Goal: Information Seeking & Learning: Learn about a topic

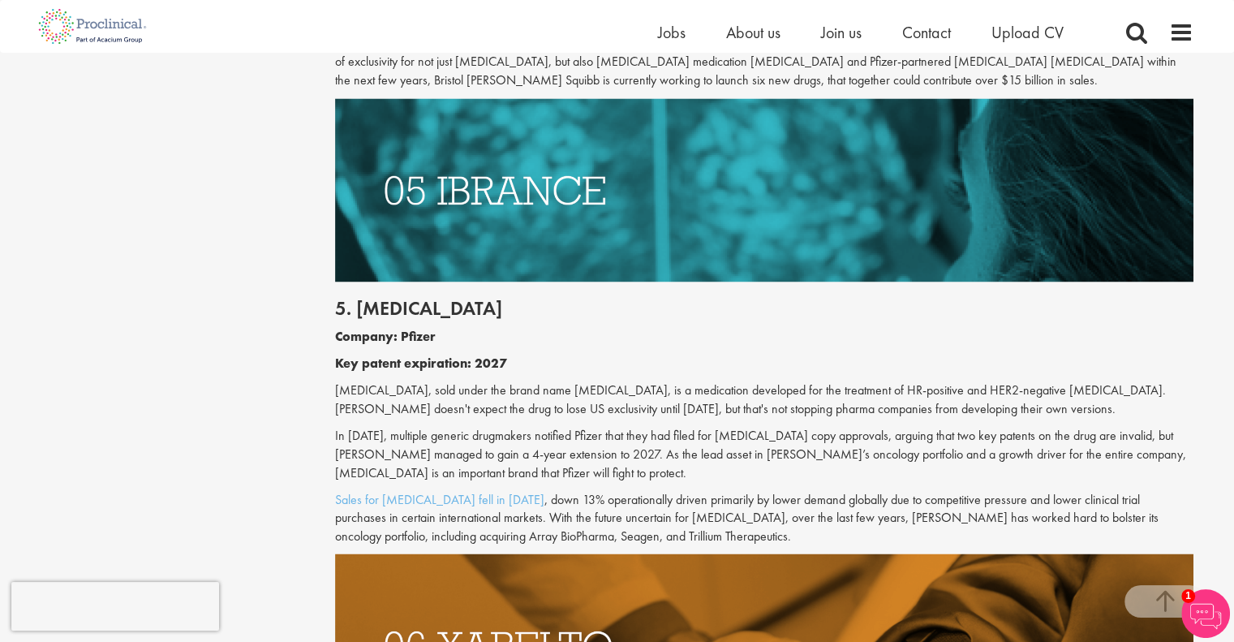
scroll to position [2732, 0]
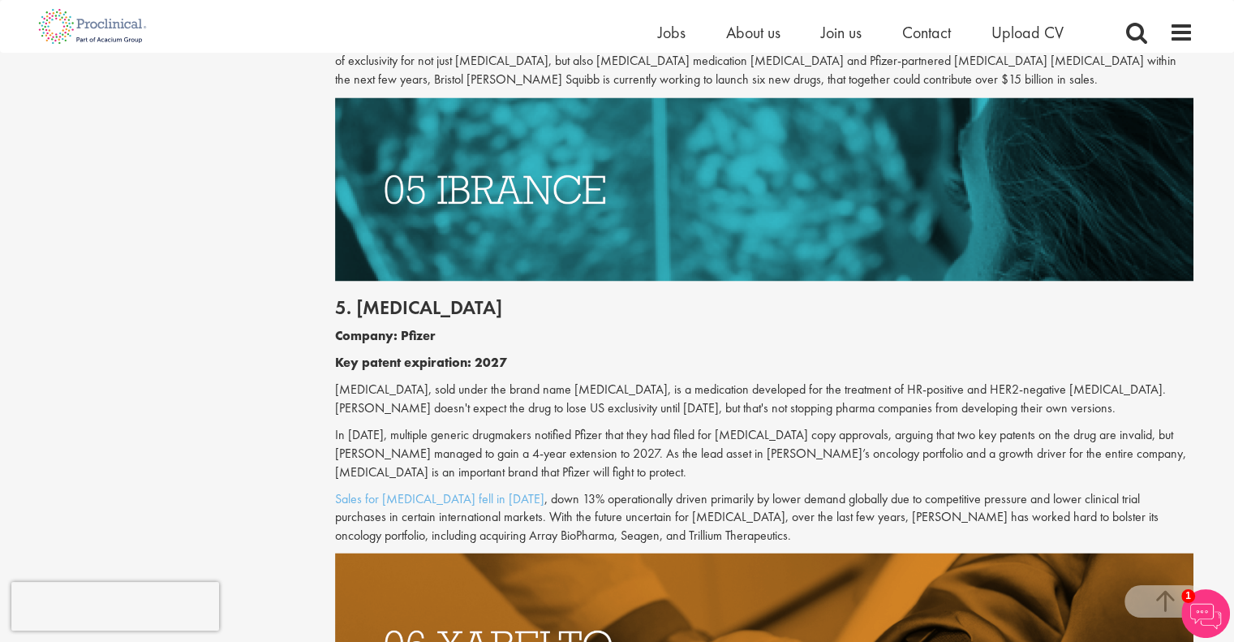
click at [564, 380] on p "[MEDICAL_DATA], sold under the brand name [MEDICAL_DATA], is a medication devel…" at bounding box center [764, 398] width 858 height 37
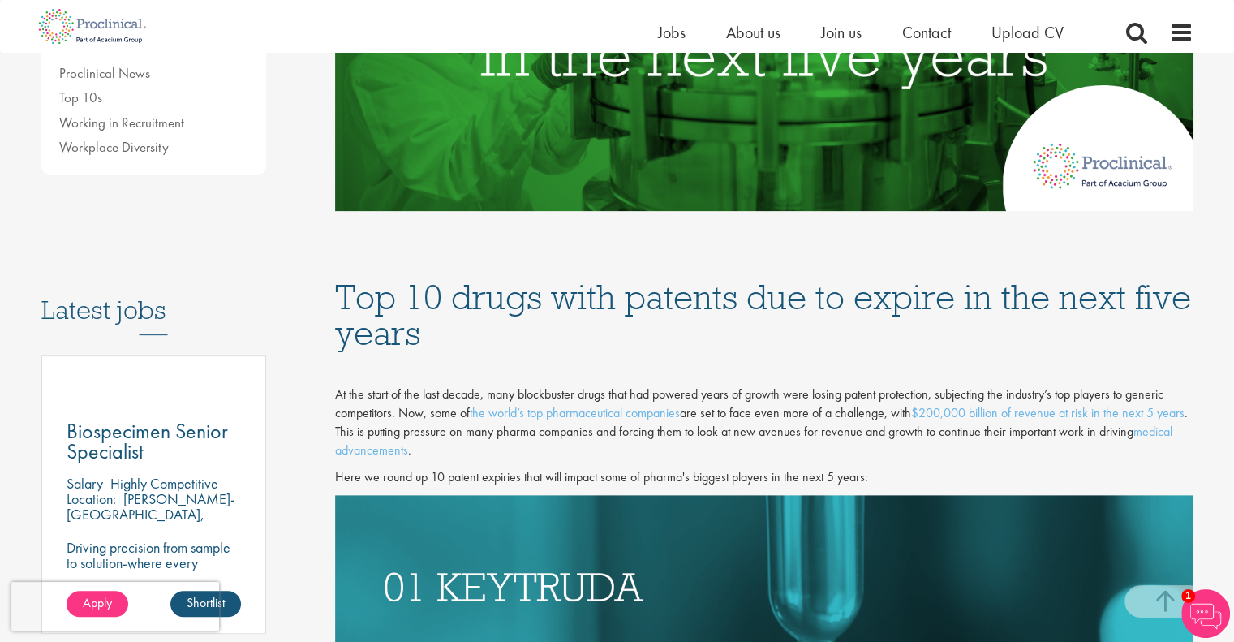
scroll to position [626, 0]
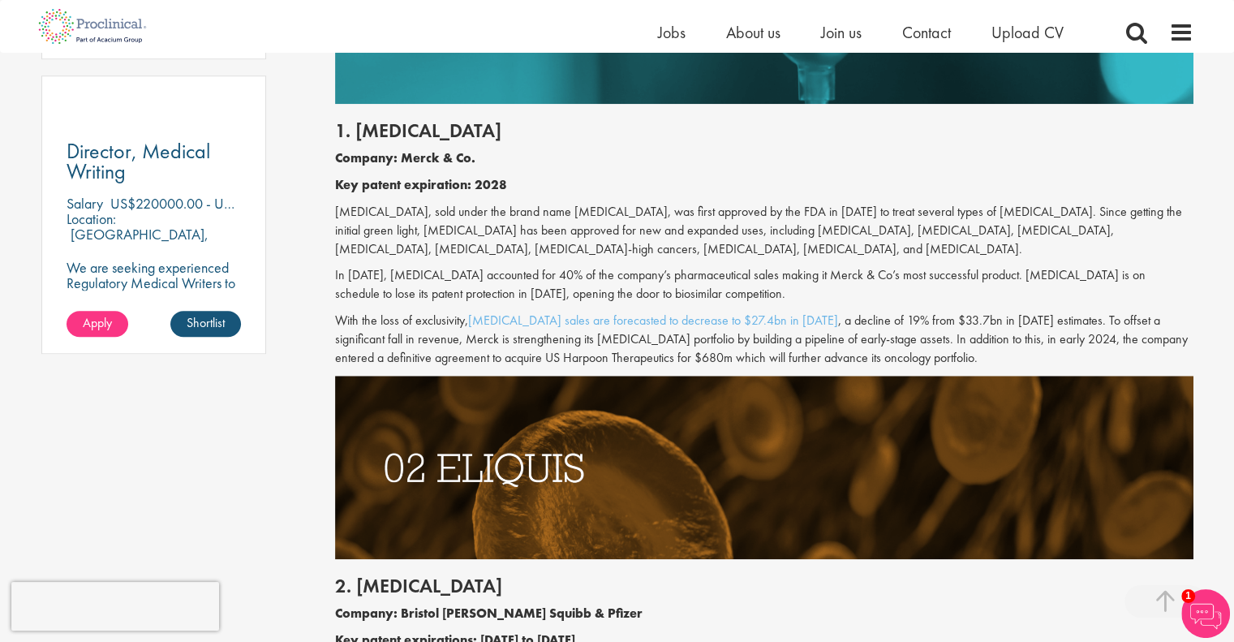
scroll to position [1202, 0]
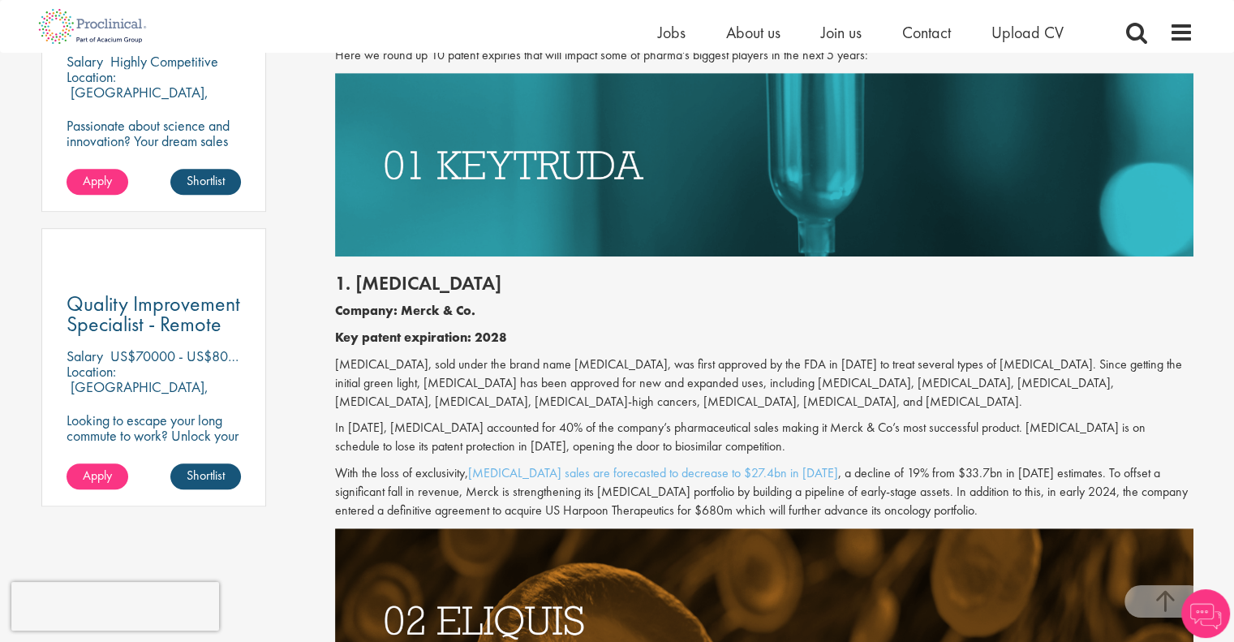
scroll to position [1068, 0]
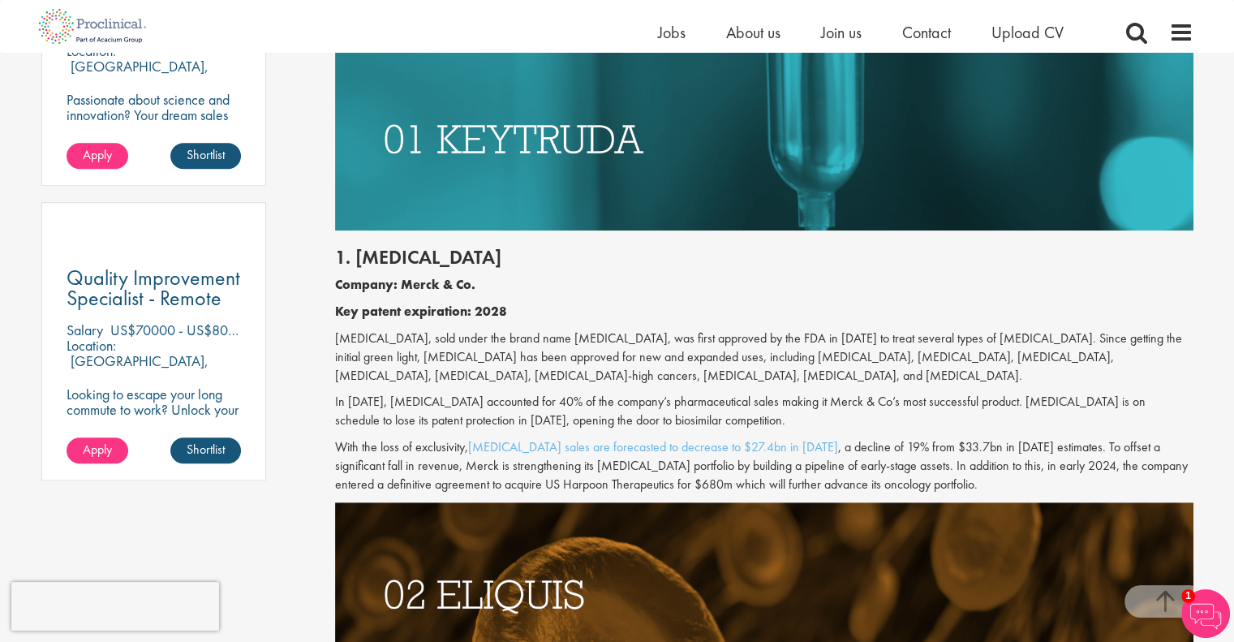
click at [726, 428] on p "In [DATE], [MEDICAL_DATA] accounted for 40% of the company’s pharmaceutical sal…" at bounding box center [764, 411] width 858 height 37
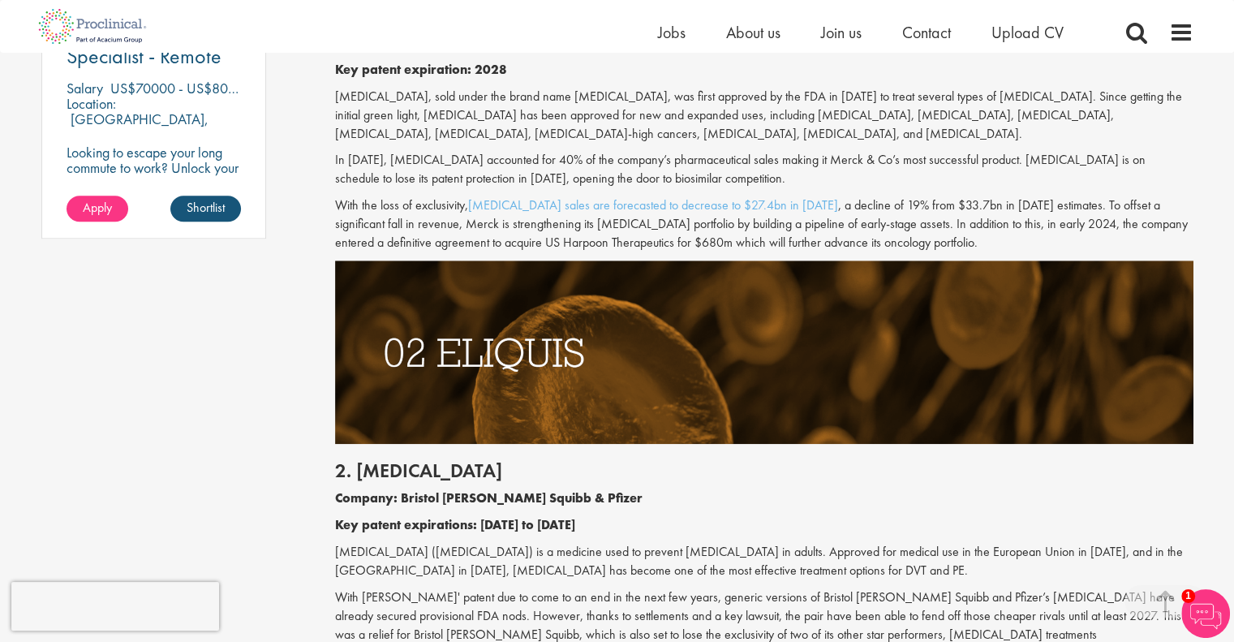
scroll to position [1311, 0]
